Goal: Check status: Check status

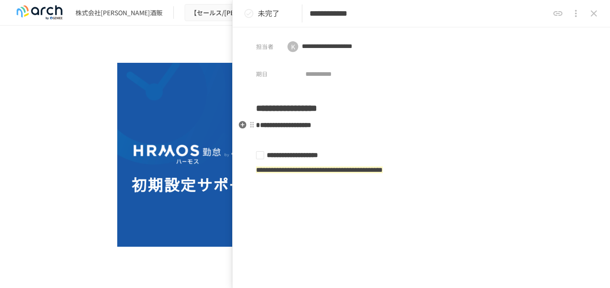
scroll to position [1078, 0]
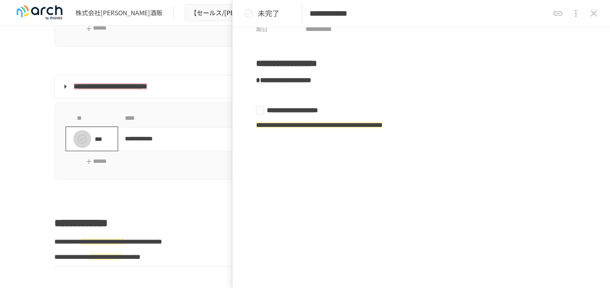
click at [73, 148] on button "status" at bounding box center [82, 139] width 18 height 18
click at [149, 189] on div "**********" at bounding box center [304, 146] width 501 height 88
click at [597, 13] on icon "close drawer" at bounding box center [593, 13] width 11 height 11
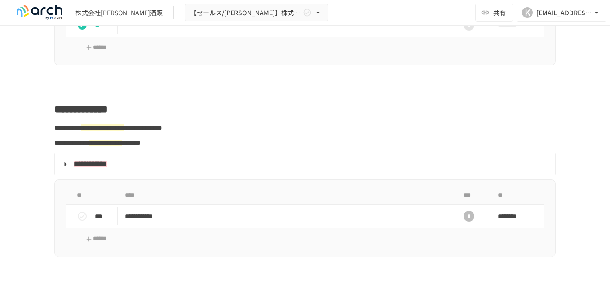
scroll to position [1212, 0]
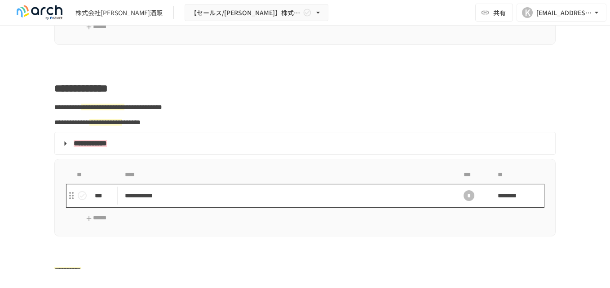
click at [125, 202] on p "**********" at bounding box center [286, 195] width 322 height 11
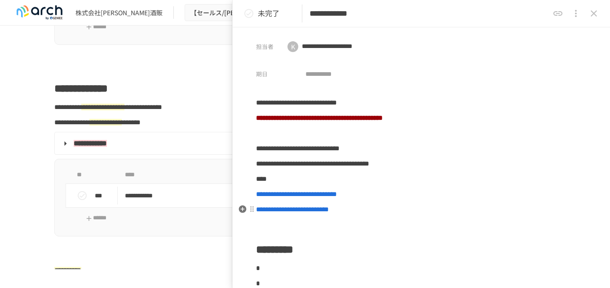
scroll to position [45, 0]
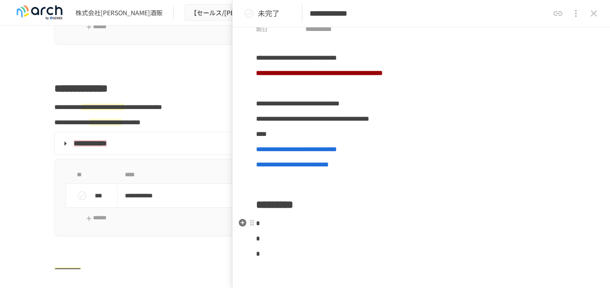
click at [340, 226] on p "*" at bounding box center [421, 224] width 330 height 12
click at [365, 270] on p at bounding box center [421, 270] width 330 height 12
click at [286, 218] on p "*" at bounding box center [421, 224] width 330 height 12
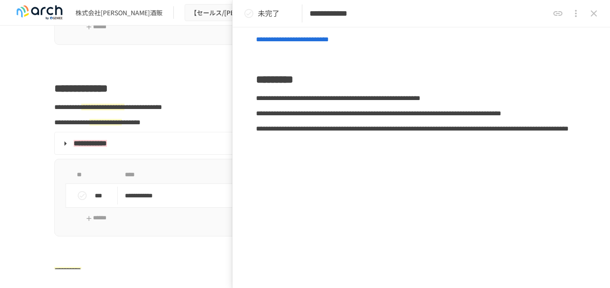
scroll to position [213, 0]
click at [248, 12] on icon "status" at bounding box center [248, 13] width 11 height 11
click at [594, 13] on icon "close drawer" at bounding box center [593, 13] width 6 height 6
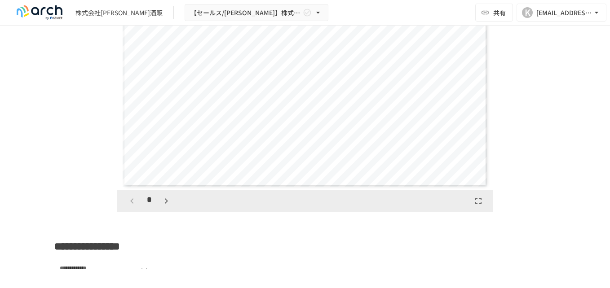
scroll to position [1572, 0]
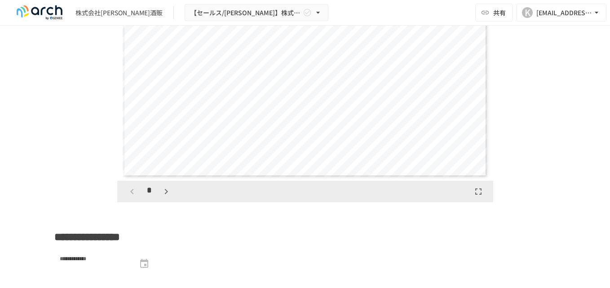
click at [311, 127] on div "**********" at bounding box center [305, 51] width 365 height 252
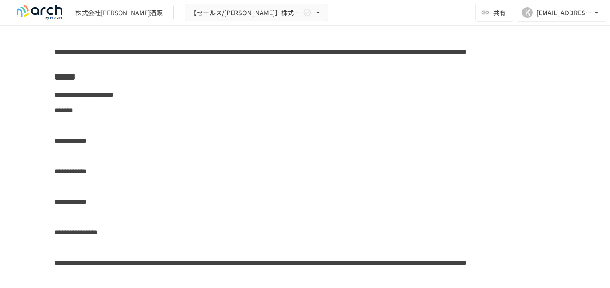
scroll to position [1931, 0]
